Goal: Ask a question

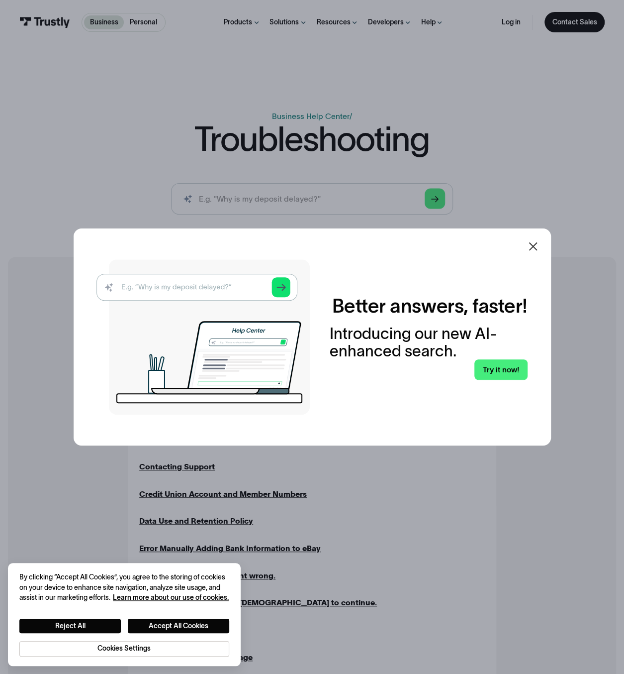
click at [534, 244] on icon at bounding box center [533, 246] width 12 height 12
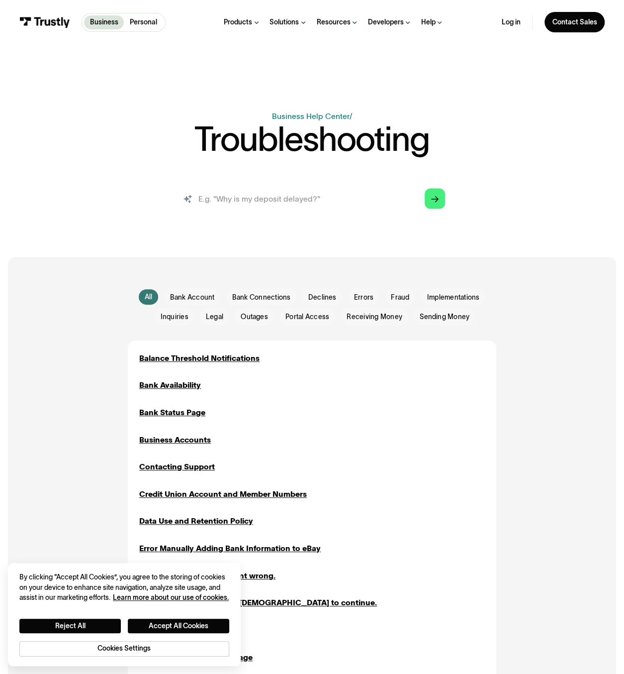
click at [254, 205] on input "search" at bounding box center [312, 198] width 282 height 31
type input "match the requested format but i am"
click at [431, 198] on icon "Arrow Right" at bounding box center [435, 199] width 8 height 8
click at [166, 627] on button "Accept All Cookies" at bounding box center [178, 625] width 101 height 14
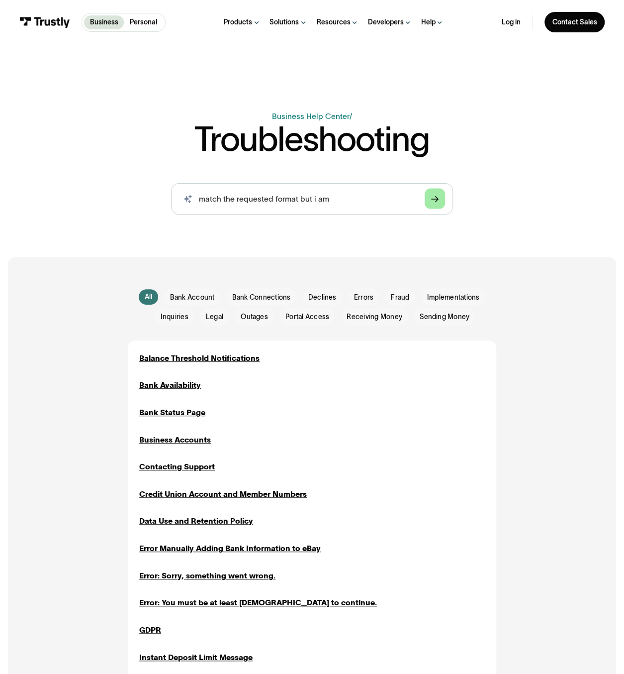
click at [438, 200] on icon "Arrow Right" at bounding box center [435, 199] width 8 height 8
click at [438, 201] on icon "Arrow Right" at bounding box center [435, 199] width 8 height 8
